Goal: Task Accomplishment & Management: Manage account settings

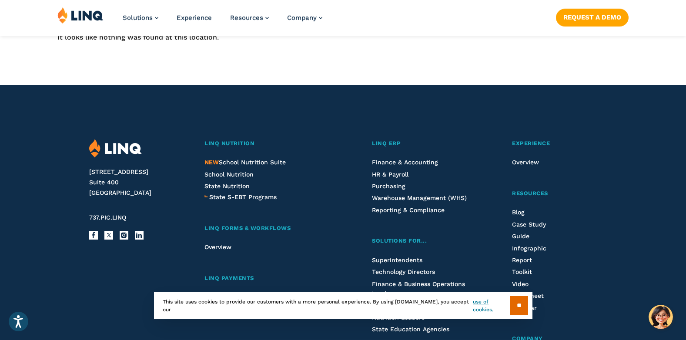
scroll to position [174, 0]
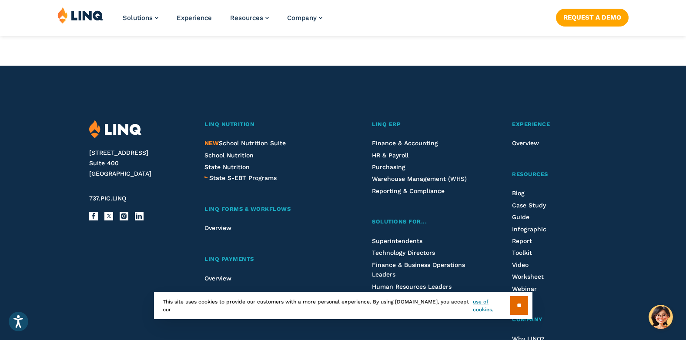
click at [86, 15] on img at bounding box center [80, 15] width 46 height 17
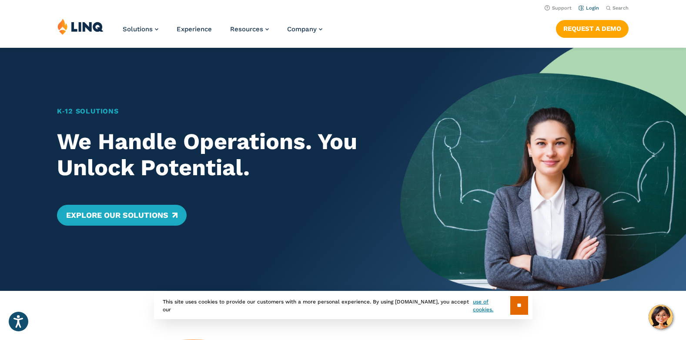
click at [596, 8] on link "Login" at bounding box center [588, 8] width 20 height 6
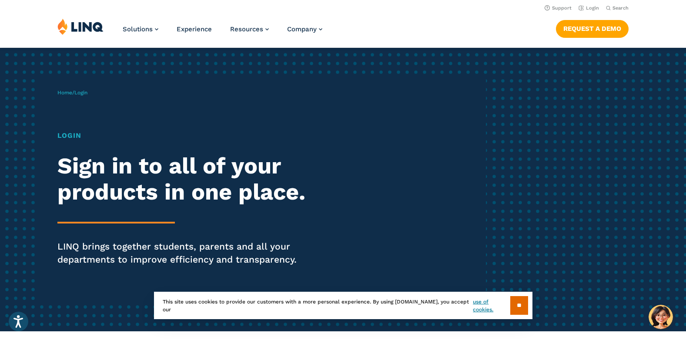
click at [88, 28] on img at bounding box center [80, 26] width 46 height 17
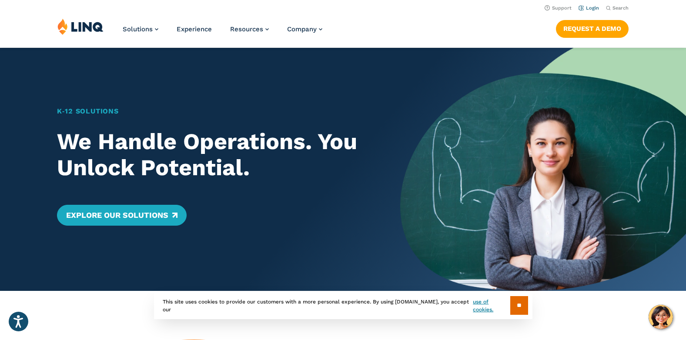
click at [589, 8] on link "Login" at bounding box center [588, 8] width 20 height 6
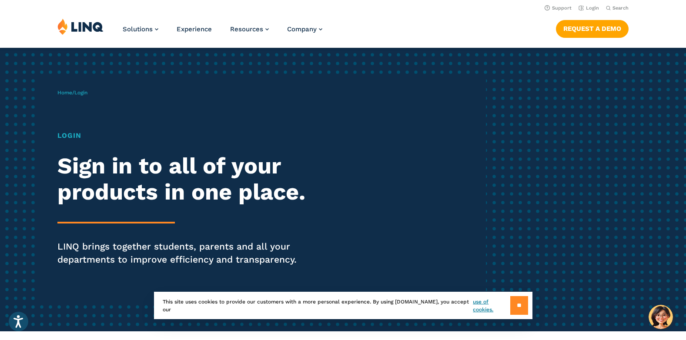
click at [522, 303] on input "**" at bounding box center [519, 305] width 18 height 19
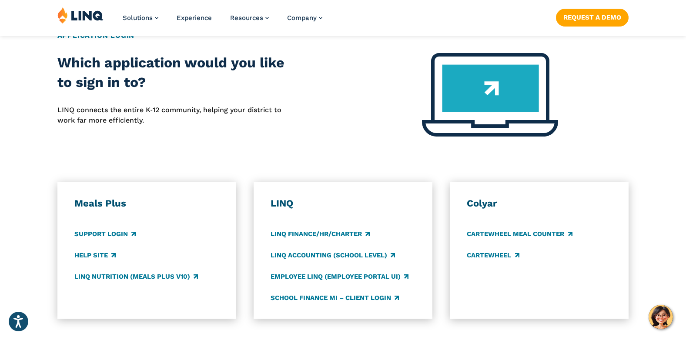
scroll to position [348, 0]
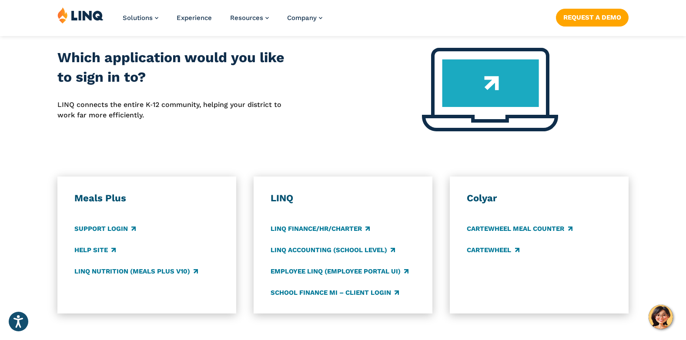
click at [493, 91] on img at bounding box center [490, 89] width 136 height 83
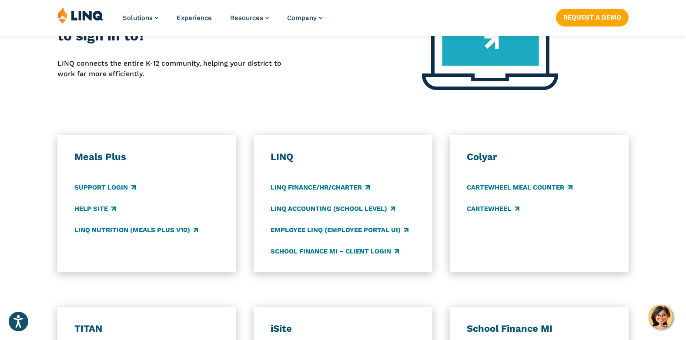
scroll to position [391, 0]
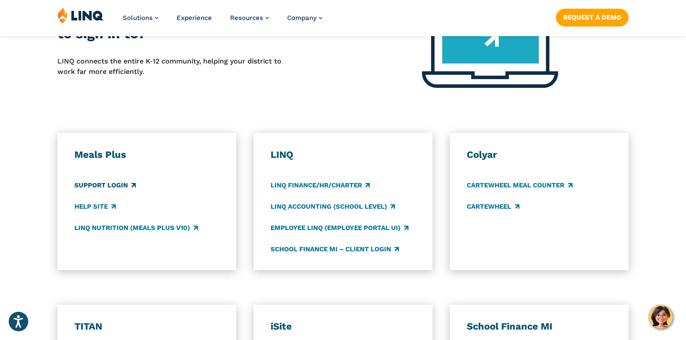
click at [118, 184] on link "Support Login" at bounding box center [104, 185] width 61 height 10
